Goal: Find contact information: Find contact information

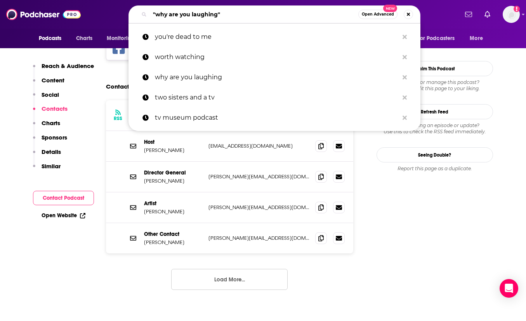
click at [227, 17] on input ""why are you laughing"" at bounding box center [254, 14] width 209 height 12
drag, startPoint x: 226, startPoint y: 13, endPoint x: 174, endPoint y: -20, distance: 61.6
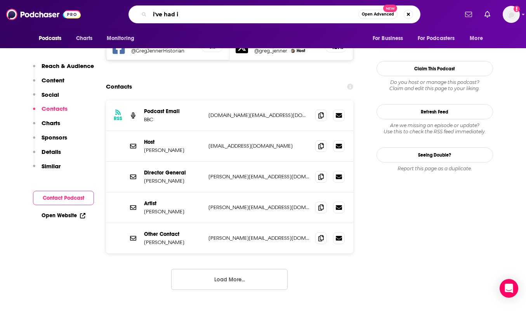
type input "i've had it"
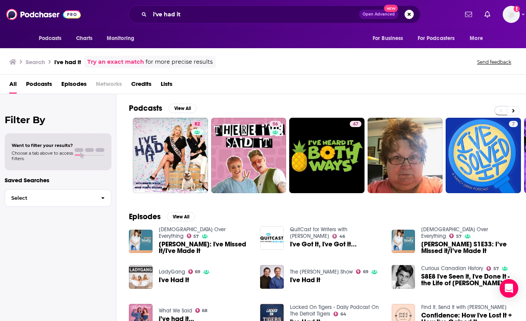
click at [33, 82] on span "Podcasts" at bounding box center [39, 86] width 26 height 16
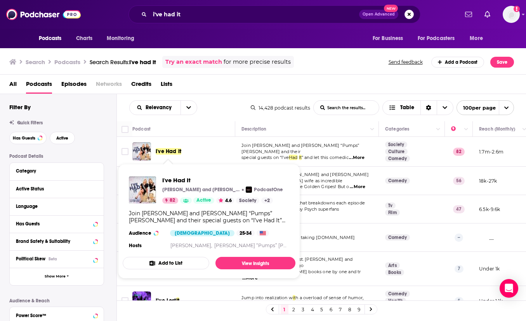
click at [168, 151] on span "I've Had It" at bounding box center [169, 151] width 26 height 7
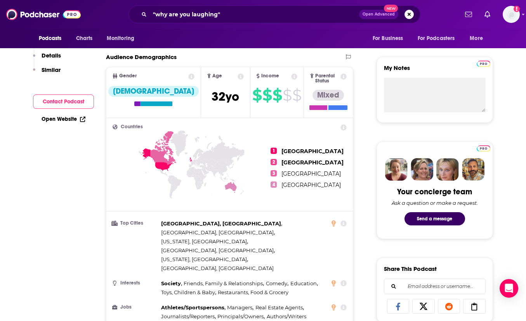
scroll to position [19, 0]
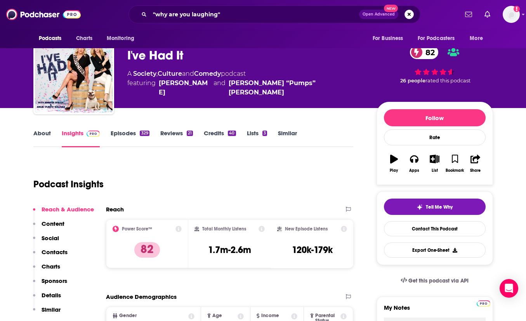
click at [44, 132] on link "About" at bounding box center [41, 138] width 17 height 18
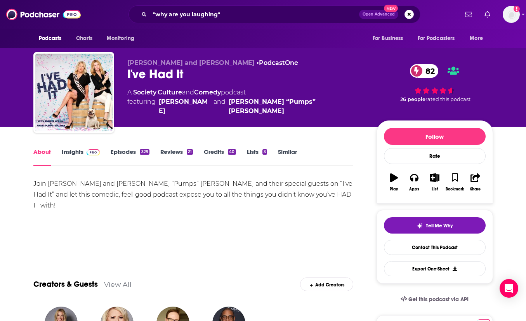
click at [66, 155] on link "Insights" at bounding box center [81, 157] width 38 height 18
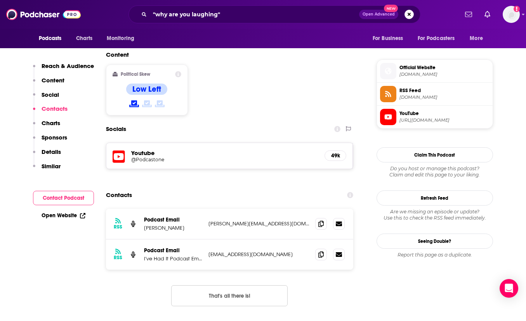
scroll to position [615, 0]
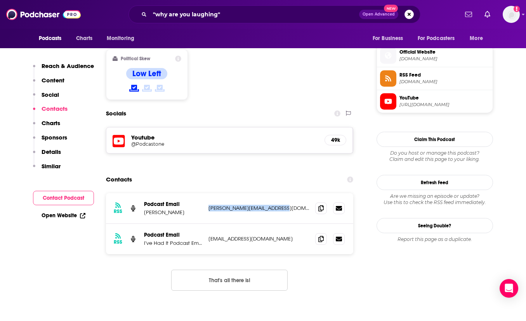
drag, startPoint x: 285, startPoint y: 160, endPoint x: 207, endPoint y: 162, distance: 77.7
click at [207, 193] on div "RSS Podcast Email [PERSON_NAME] [PERSON_NAME][EMAIL_ADDRESS][DOMAIN_NAME] [PERS…" at bounding box center [230, 208] width 248 height 31
copy p "[PERSON_NAME][EMAIL_ADDRESS][DOMAIN_NAME]"
